Goal: Information Seeking & Learning: Learn about a topic

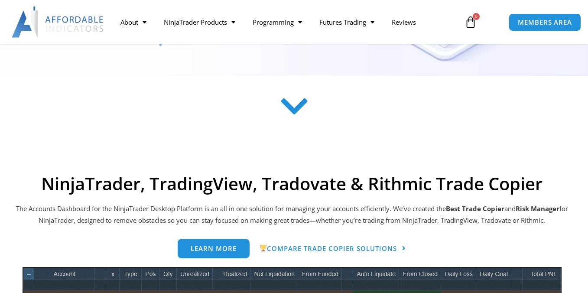
scroll to position [85, 0]
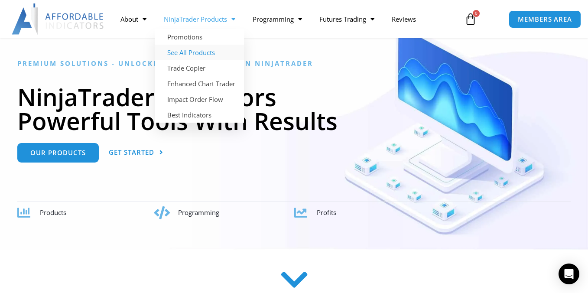
click at [199, 52] on link "See All Products" at bounding box center [199, 53] width 89 height 16
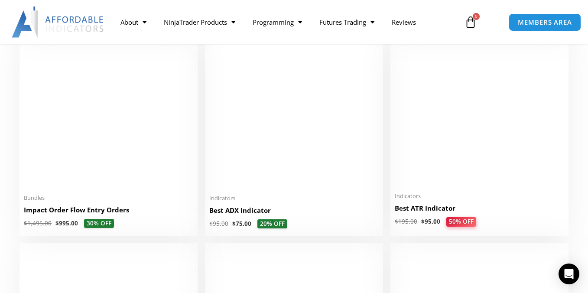
scroll to position [1690, 0]
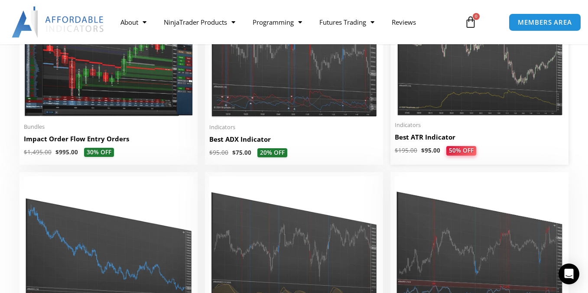
click at [398, 165] on li "Sale! Indicators Best ATR Indicator $ 195.00 $ 95.00 50% OFF This product has m…" at bounding box center [479, 68] width 178 height 194
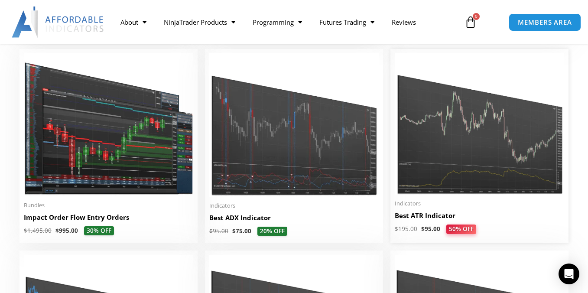
scroll to position [1646, 0]
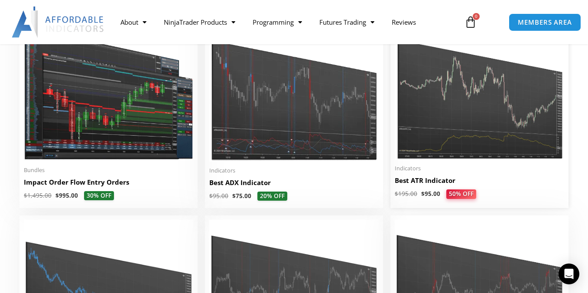
click at [486, 166] on li "Sale! Indicators Best ATR Indicator $ 195.00 $ 95.00 50% OFF This product has m…" at bounding box center [479, 111] width 178 height 194
click at [438, 133] on img at bounding box center [479, 89] width 169 height 142
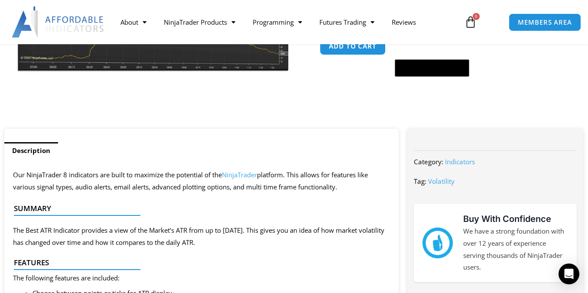
scroll to position [260, 0]
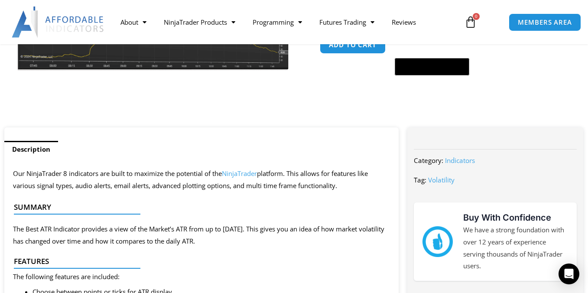
click at [166, 182] on span "Our NinjaTrader 8 indicators are built to maximize the potential of the NinjaTr…" at bounding box center [190, 179] width 355 height 21
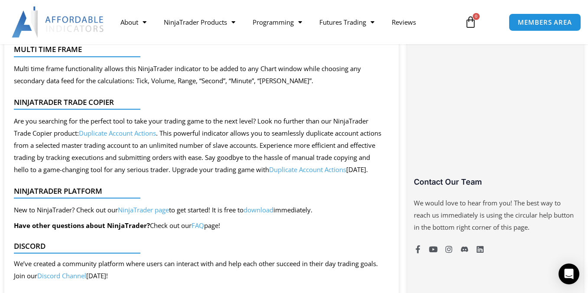
scroll to position [607, 0]
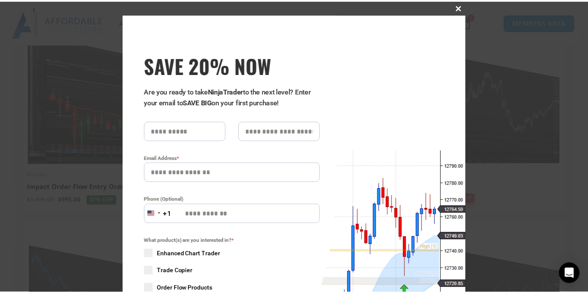
scroll to position [1646, 0]
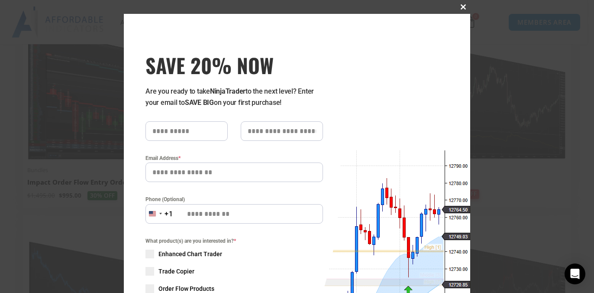
click at [463, 3] on button "Close this module" at bounding box center [464, 7] width 14 height 14
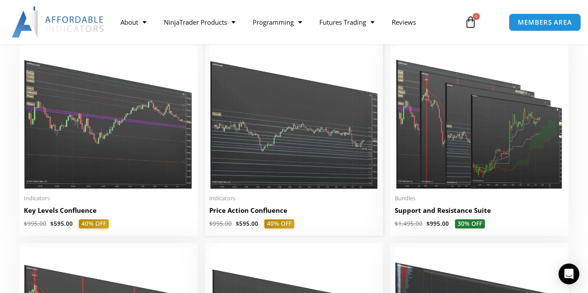
scroll to position [953, 0]
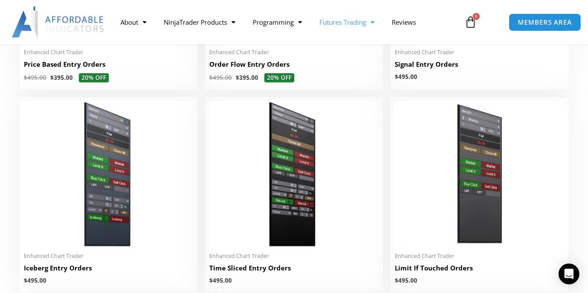
click at [359, 23] on link "Futures Trading" at bounding box center [347, 22] width 72 height 20
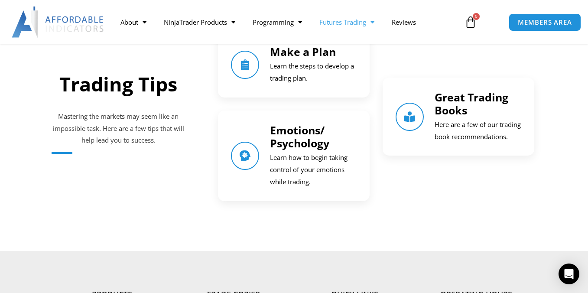
scroll to position [1170, 0]
